Goal: Transaction & Acquisition: Download file/media

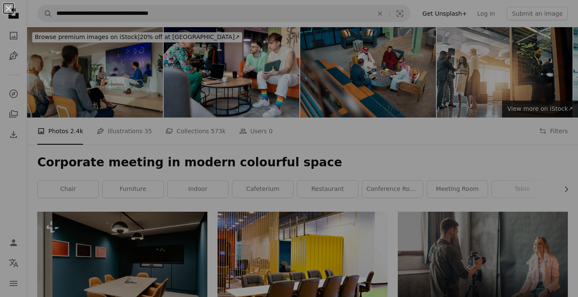
scroll to position [1489, 0]
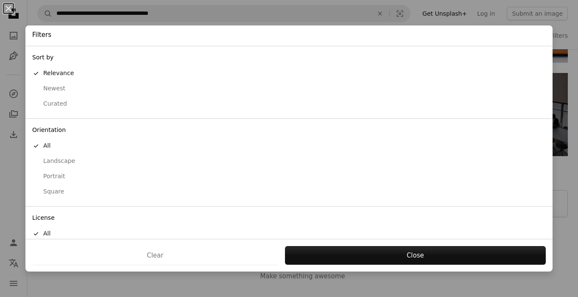
click at [561, 40] on div "An X shape Filters Sort by A checkmark Relevance Newest Curated Orientation A c…" at bounding box center [289, 148] width 578 height 297
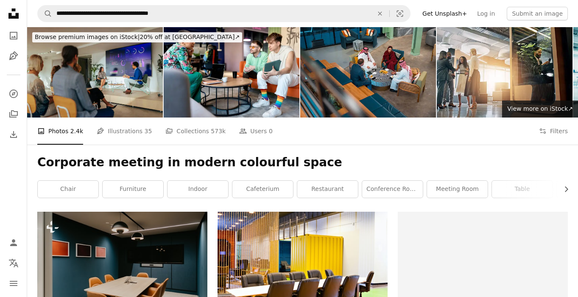
scroll to position [1489, 0]
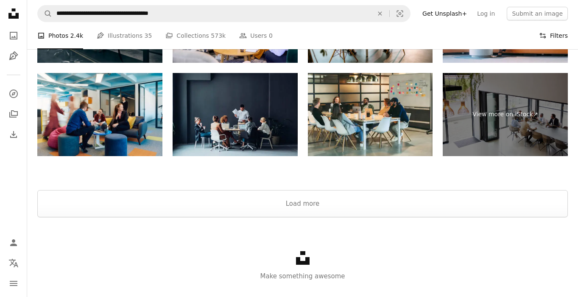
click at [552, 31] on button "Filters Filters" at bounding box center [553, 35] width 29 height 27
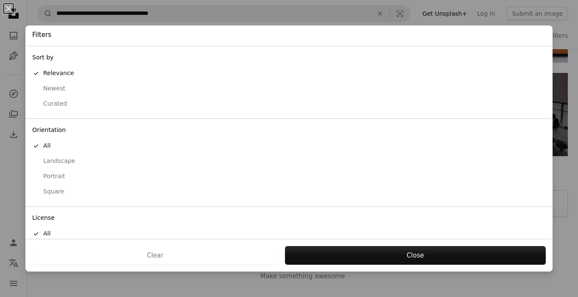
scroll to position [40, 0]
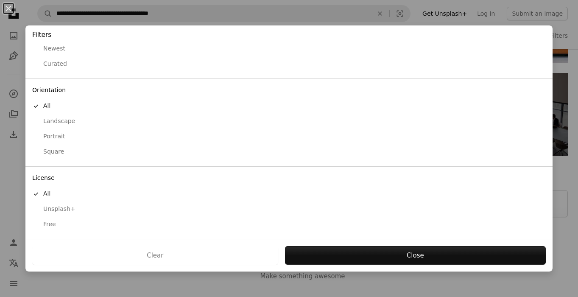
click at [64, 224] on div "Free" at bounding box center [289, 224] width 514 height 8
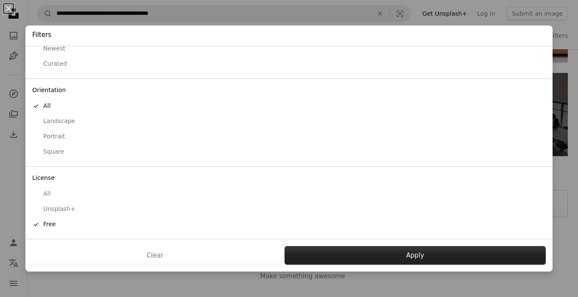
click at [417, 254] on button "Apply" at bounding box center [415, 255] width 261 height 19
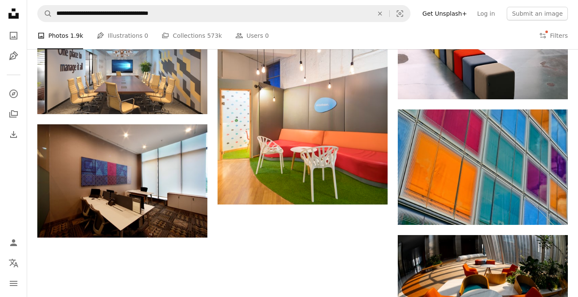
scroll to position [990, 0]
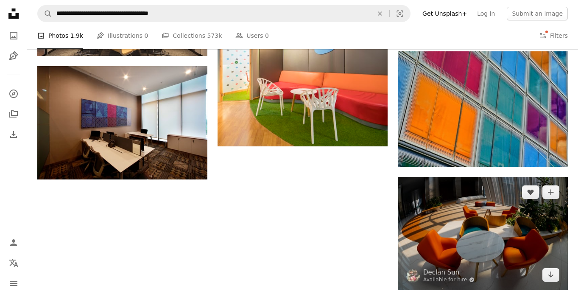
click at [427, 225] on img at bounding box center [483, 233] width 170 height 113
